Goal: Task Accomplishment & Management: Complete application form

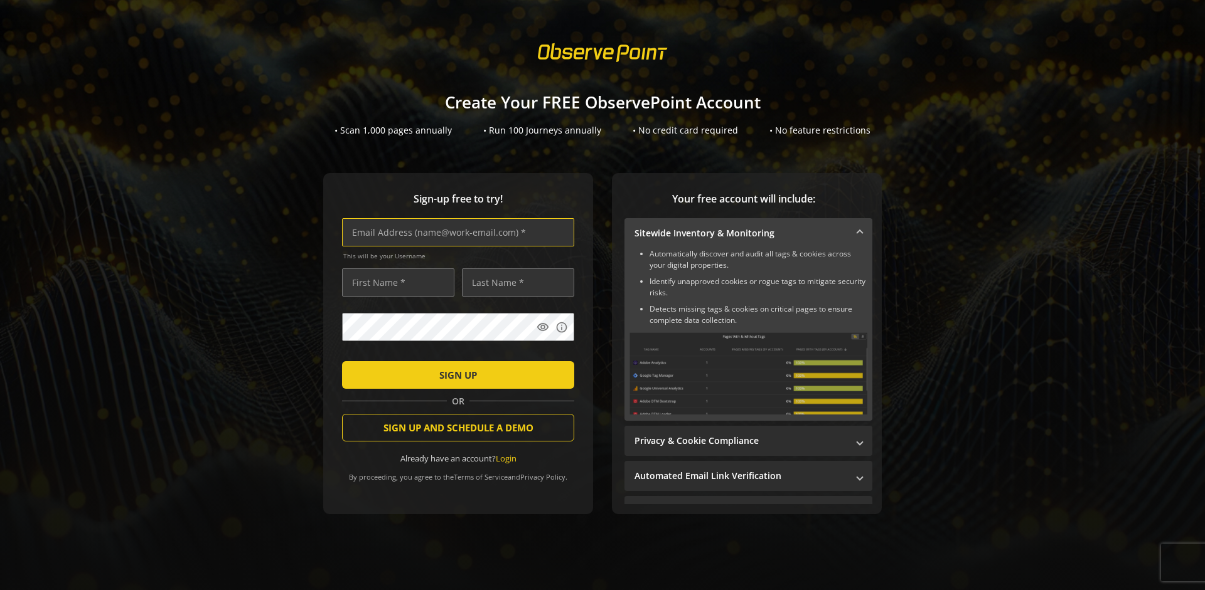
click at [455, 232] on input "text" at bounding box center [458, 232] width 232 height 28
type input "[EMAIL_ADDRESS][DOMAIN_NAME]"
click at [395, 282] on input "text" at bounding box center [398, 283] width 112 height 28
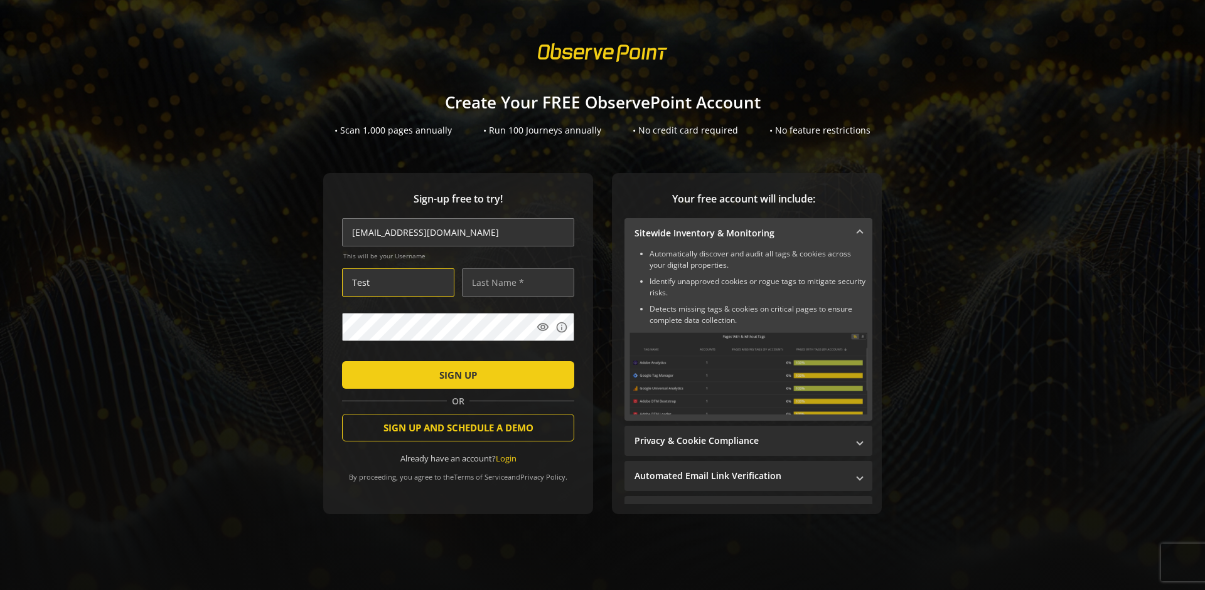
type input "Test"
click at [515, 282] on input "text" at bounding box center [518, 283] width 112 height 28
type input "Test"
click at [455, 375] on span "SIGN UP" at bounding box center [458, 375] width 38 height 23
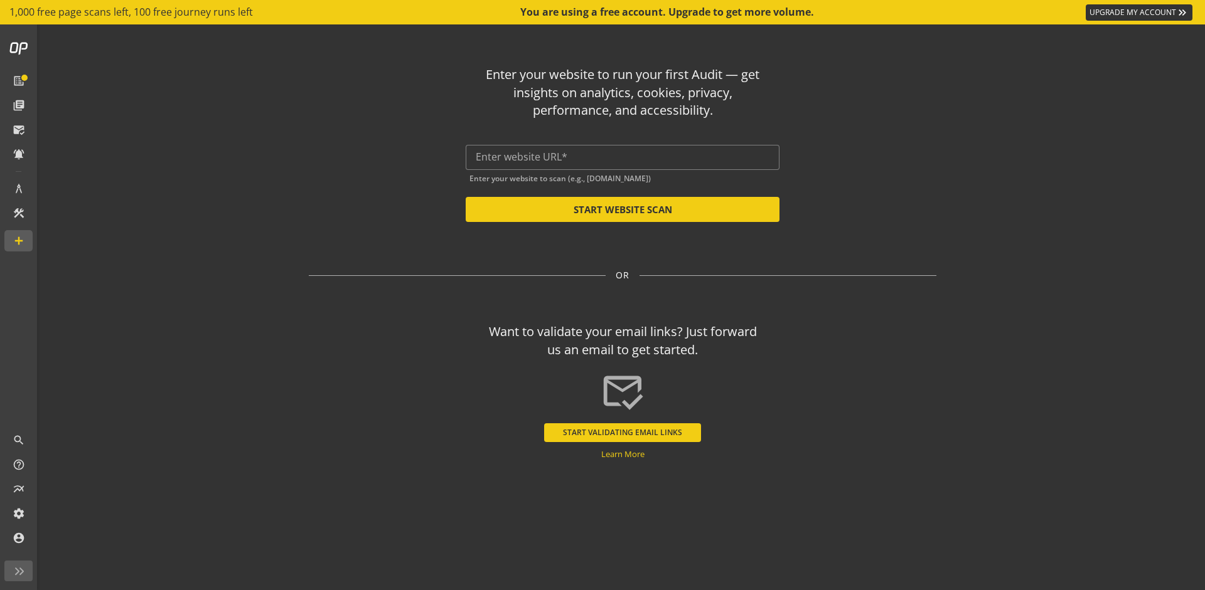
click at [622, 432] on button "START VALIDATING EMAIL LINKS" at bounding box center [622, 433] width 157 height 19
